Goal: Transaction & Acquisition: Purchase product/service

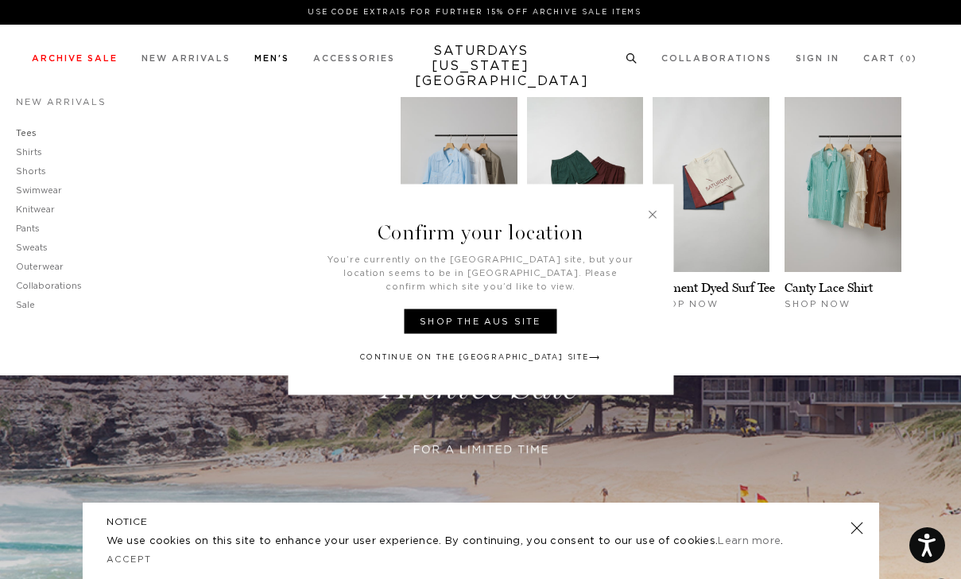
click at [25, 135] on link "Tees" at bounding box center [26, 133] width 21 height 9
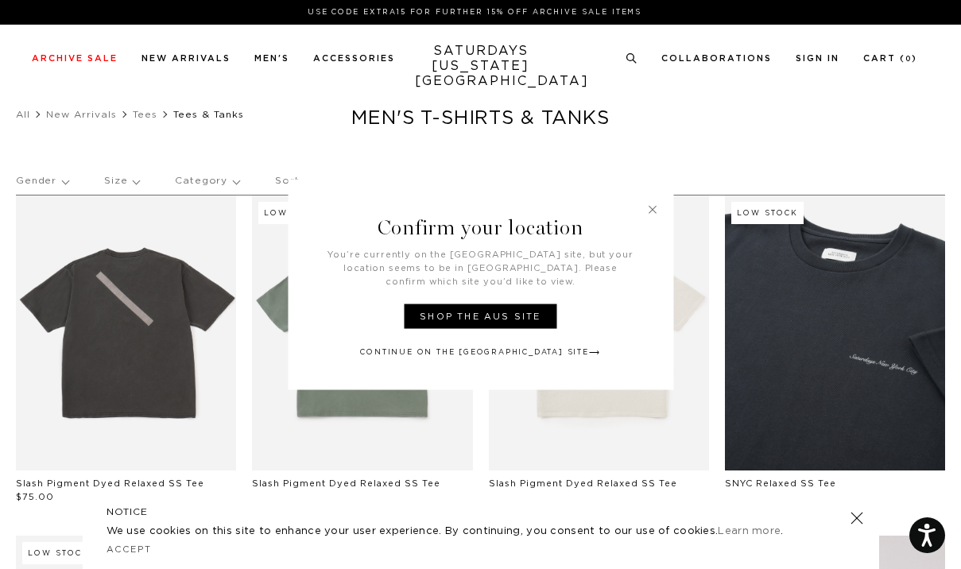
click at [645, 219] on h3 "Confirm your location" at bounding box center [480, 214] width 385 height 68
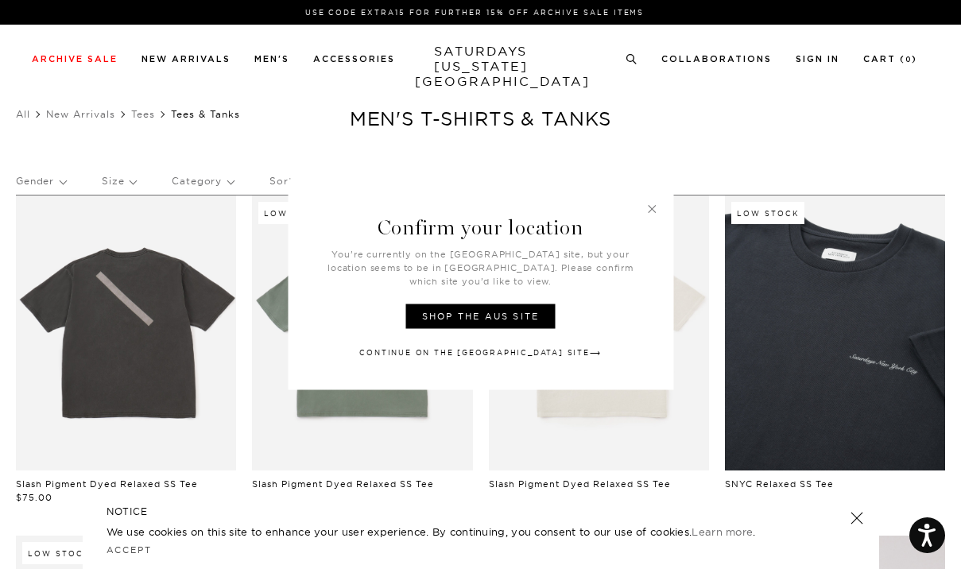
click at [648, 216] on link at bounding box center [651, 209] width 14 height 14
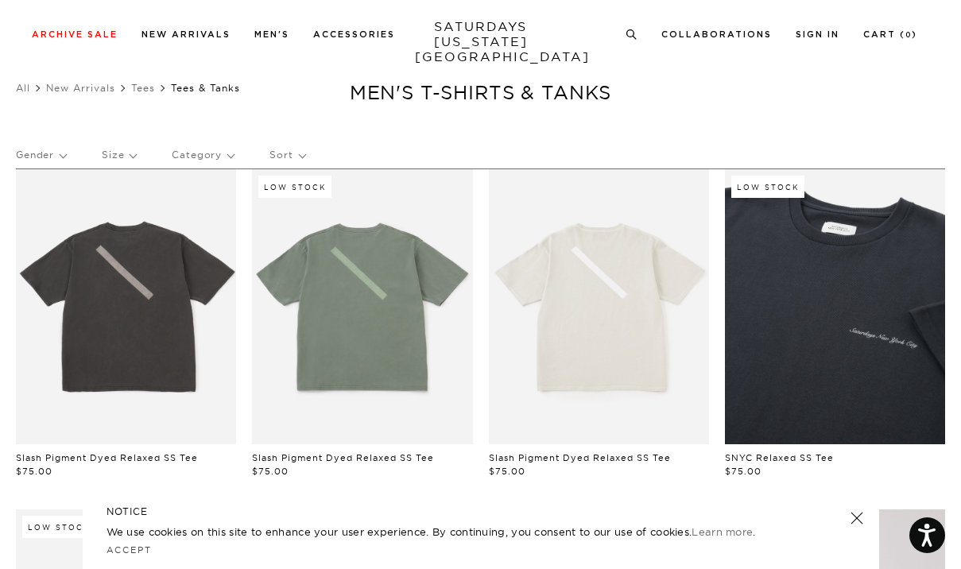
scroll to position [29, 0]
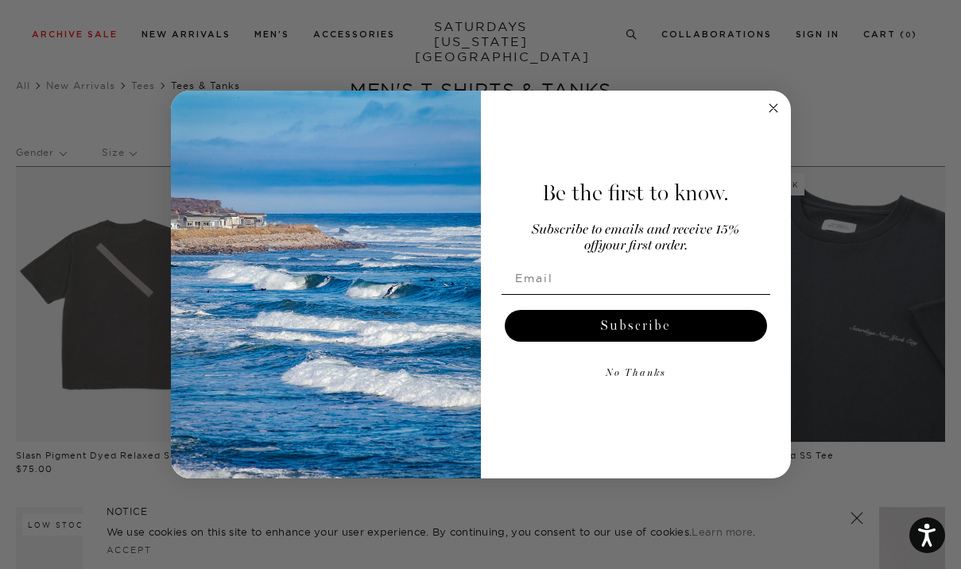
click at [774, 107] on circle "Close dialog" at bounding box center [773, 108] width 18 height 18
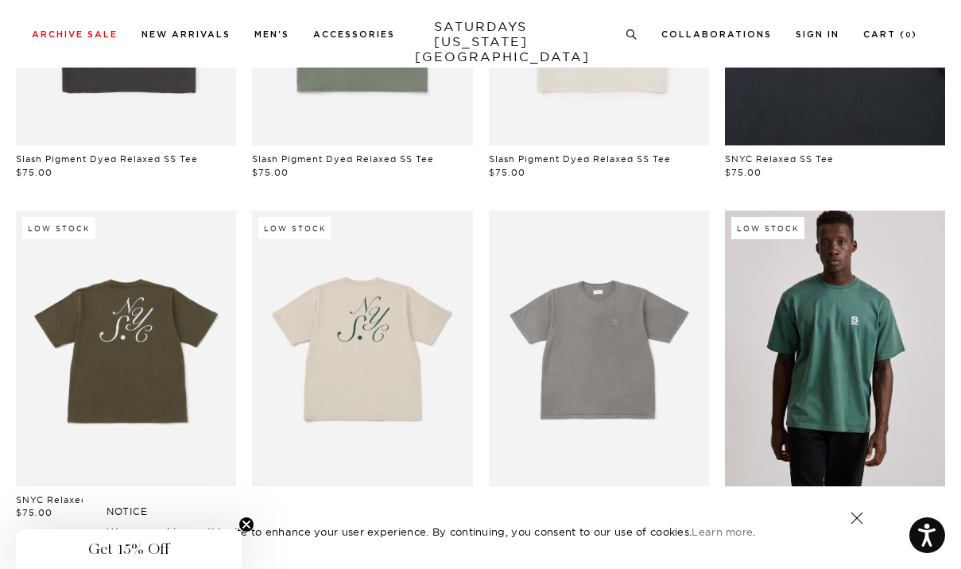
scroll to position [328, 0]
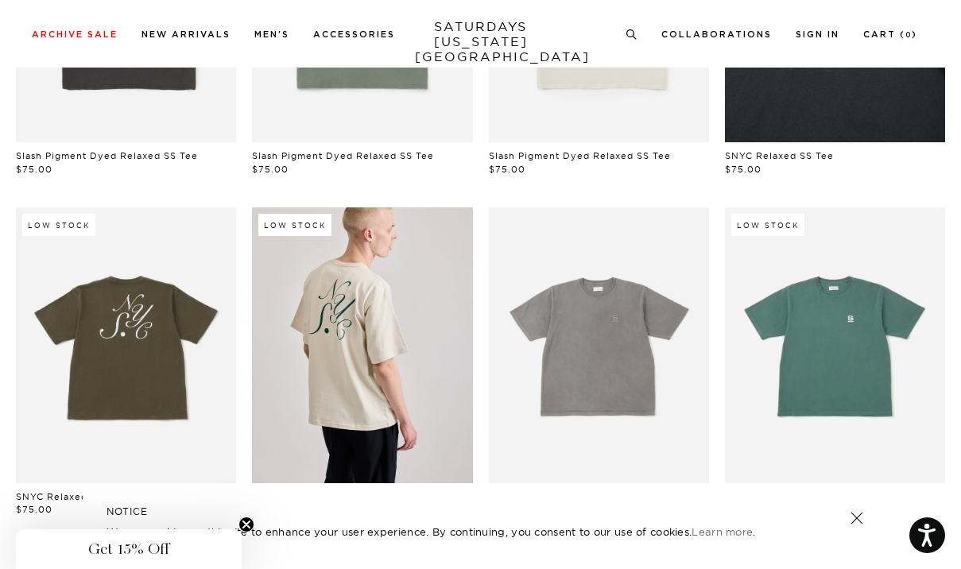
click at [815, 317] on link at bounding box center [835, 345] width 220 height 276
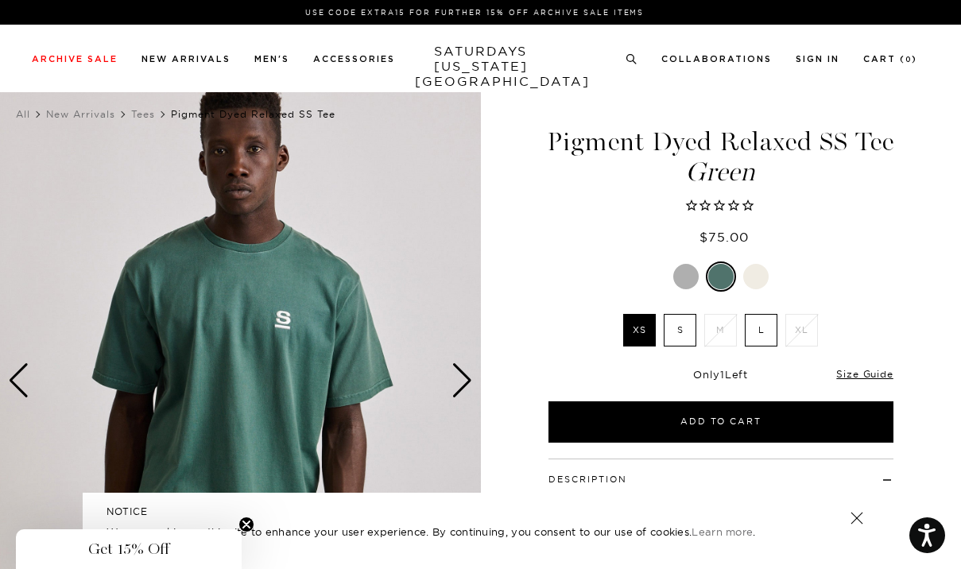
click at [461, 370] on div "Next slide" at bounding box center [461, 380] width 21 height 35
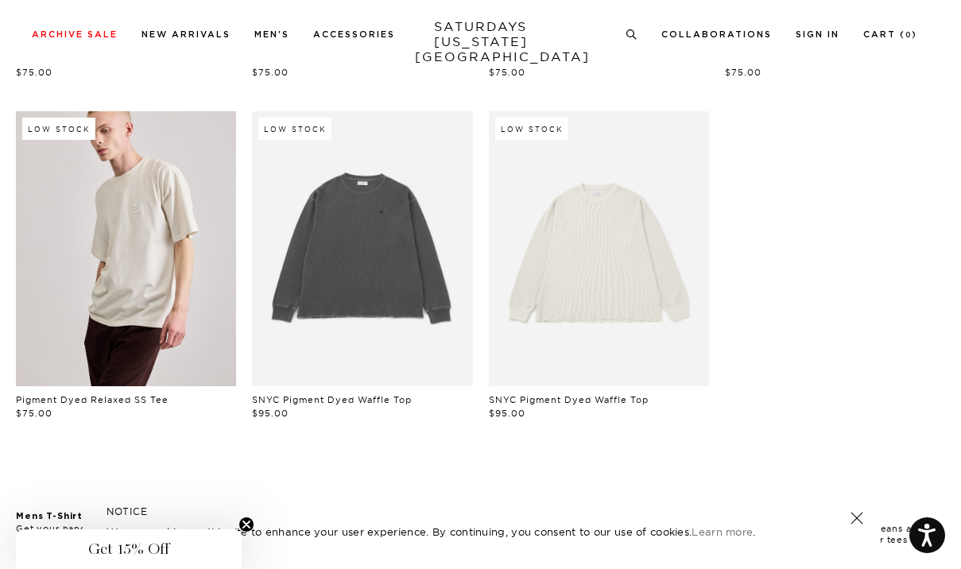
scroll to position [762, 0]
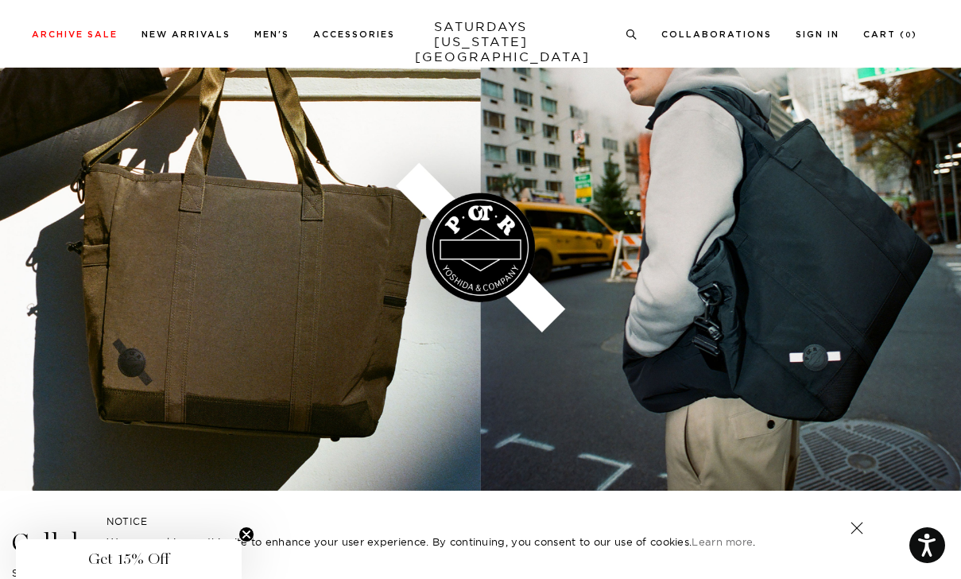
scroll to position [2054, 0]
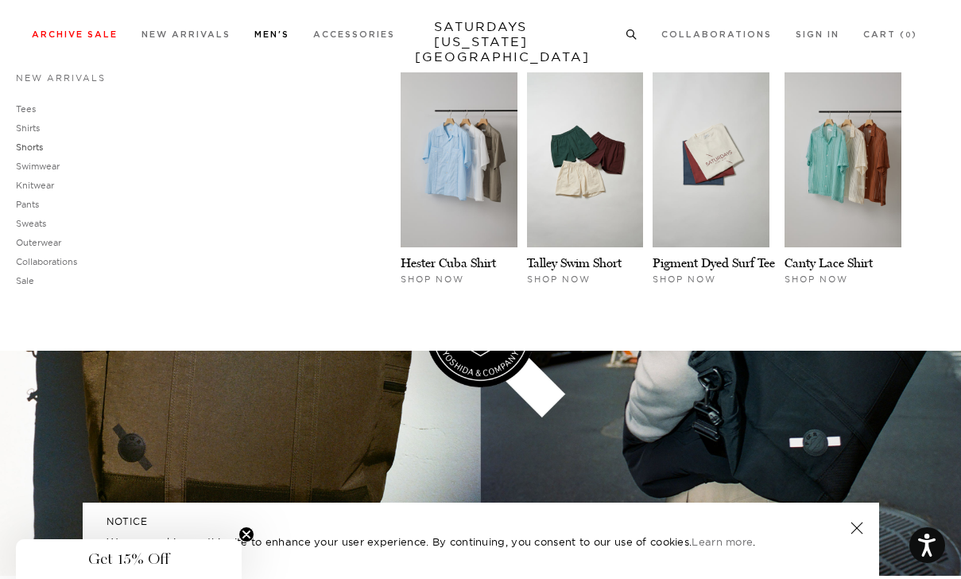
click at [42, 148] on link "Shorts" at bounding box center [29, 146] width 27 height 11
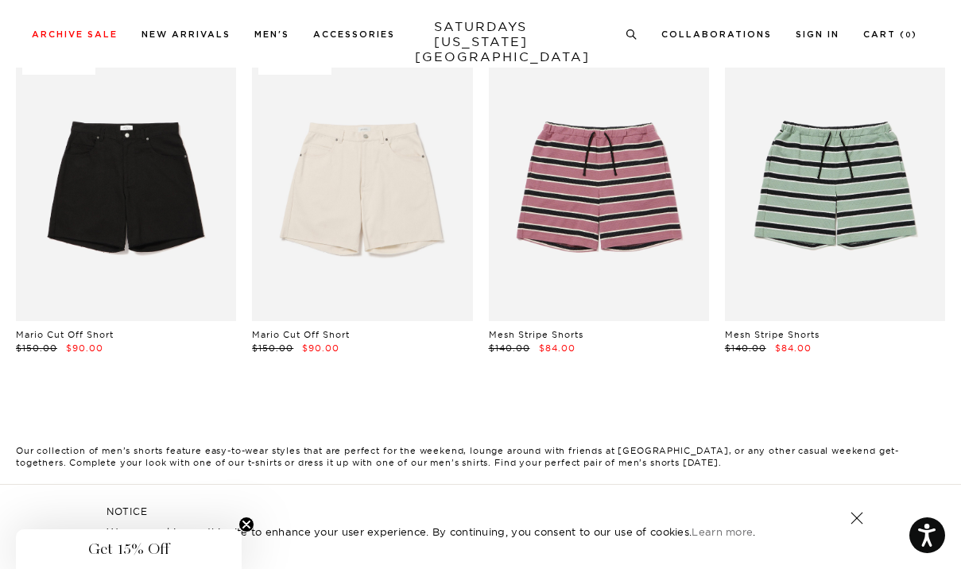
scroll to position [469, 0]
